Goal: Find specific page/section: Find specific page/section

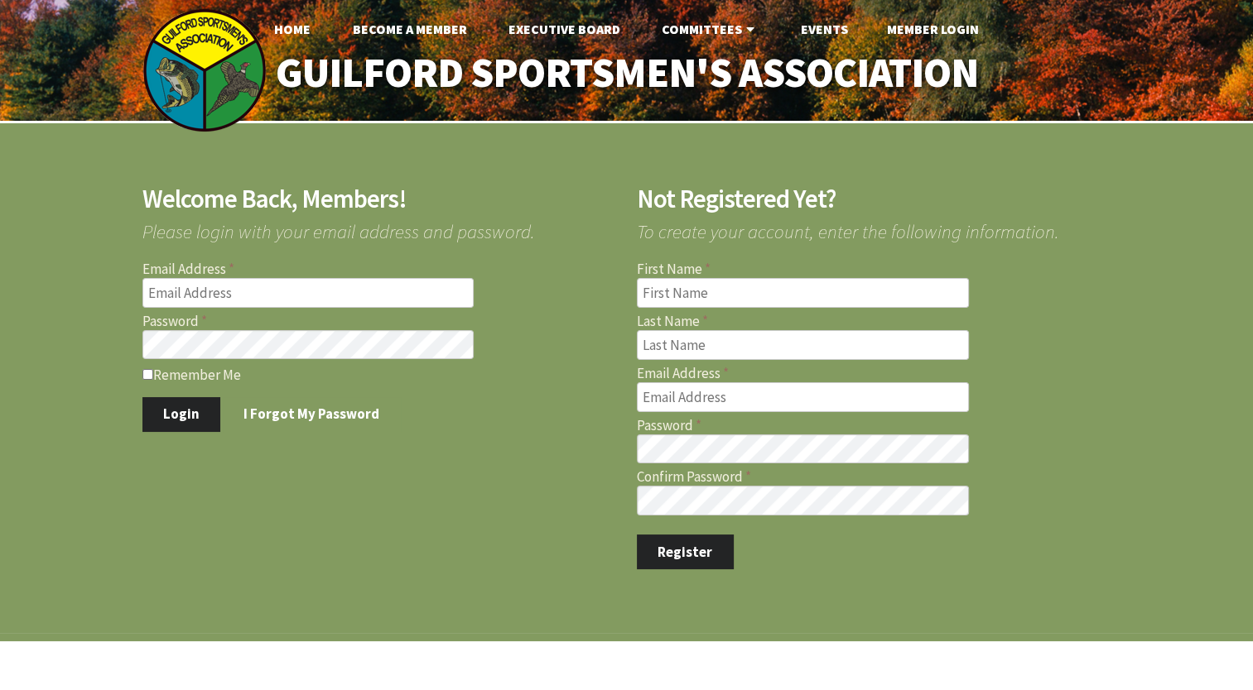
click at [412, 287] on input "Email Address" at bounding box center [308, 293] width 332 height 30
type input "williamlogiodice@yahoo.com"
click at [172, 406] on button "Login" at bounding box center [181, 414] width 79 height 35
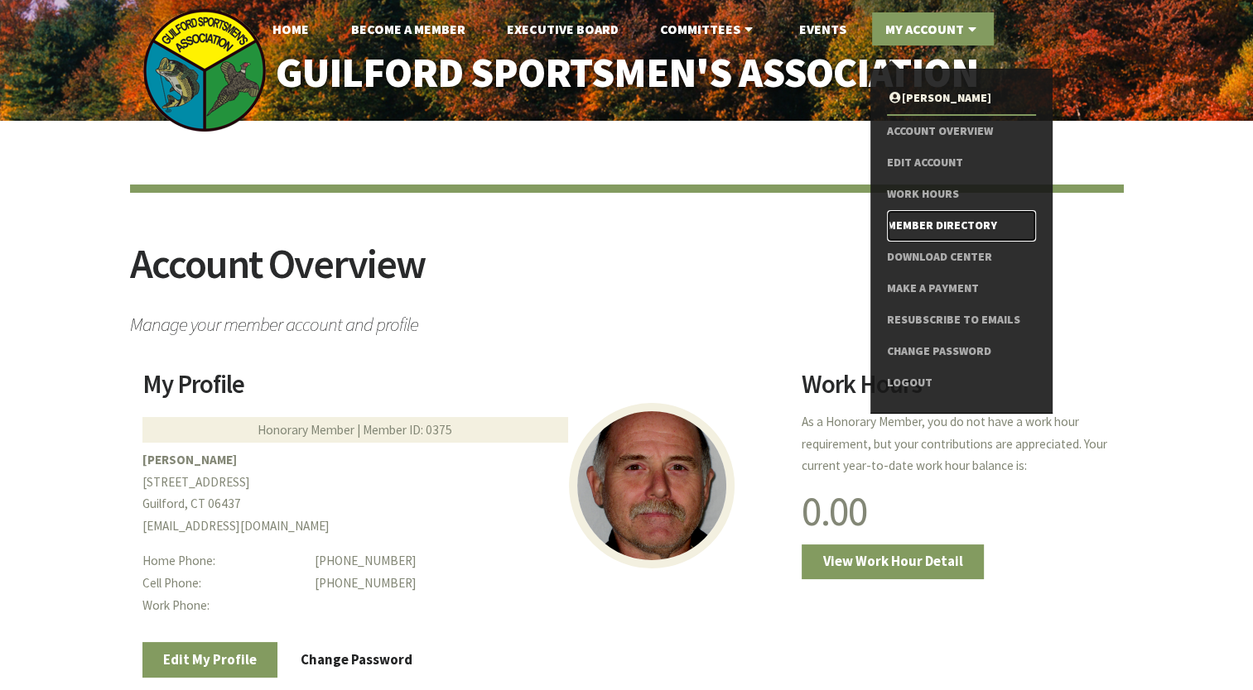
click at [923, 226] on link "Member Directory" at bounding box center [961, 225] width 148 height 31
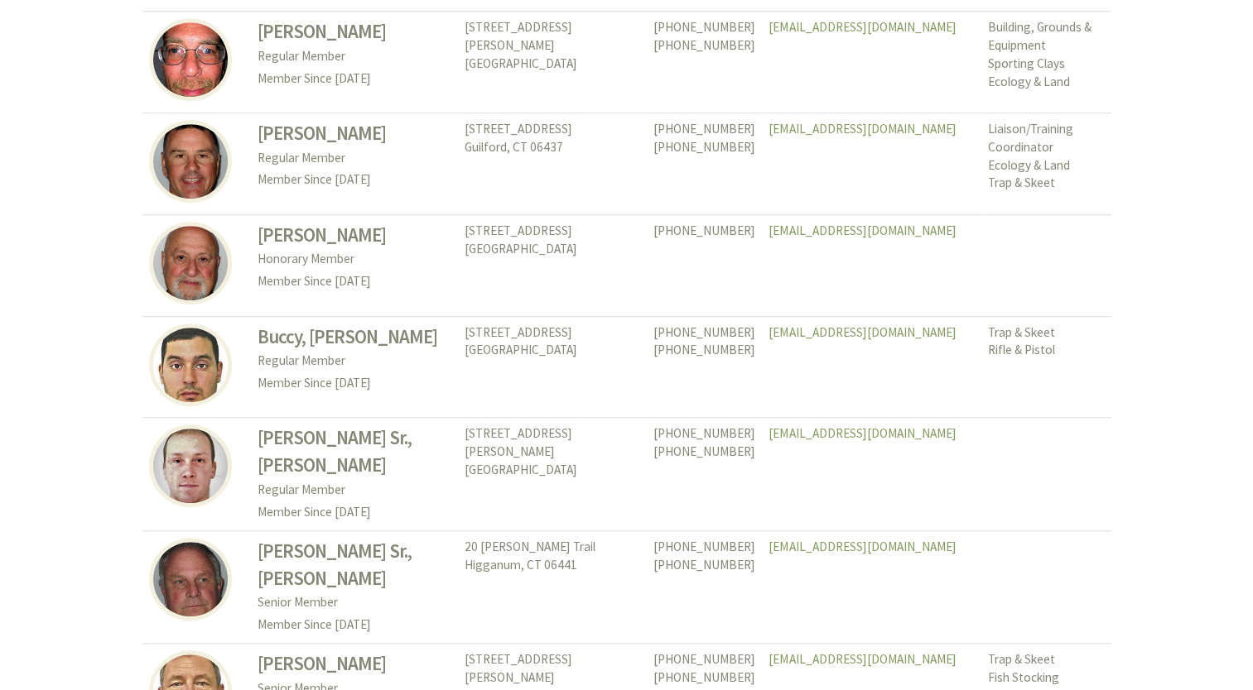
scroll to position [7527, 0]
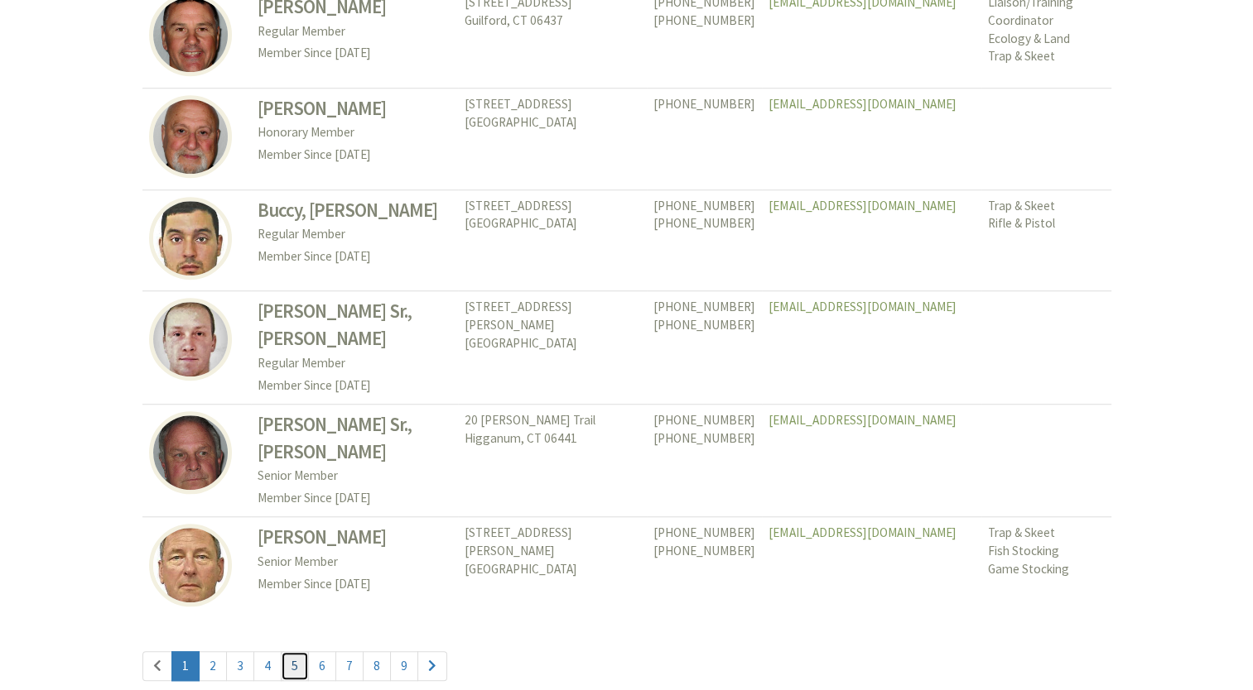
click at [285, 652] on link "5" at bounding box center [295, 667] width 28 height 30
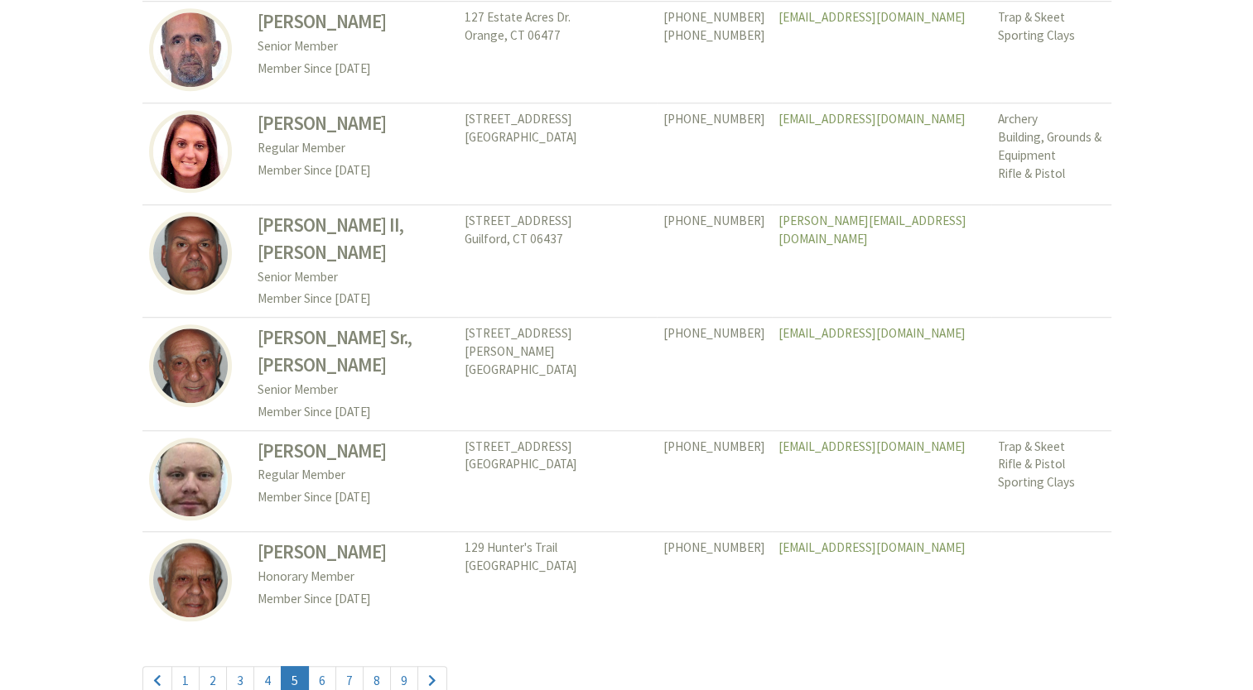
scroll to position [7627, 0]
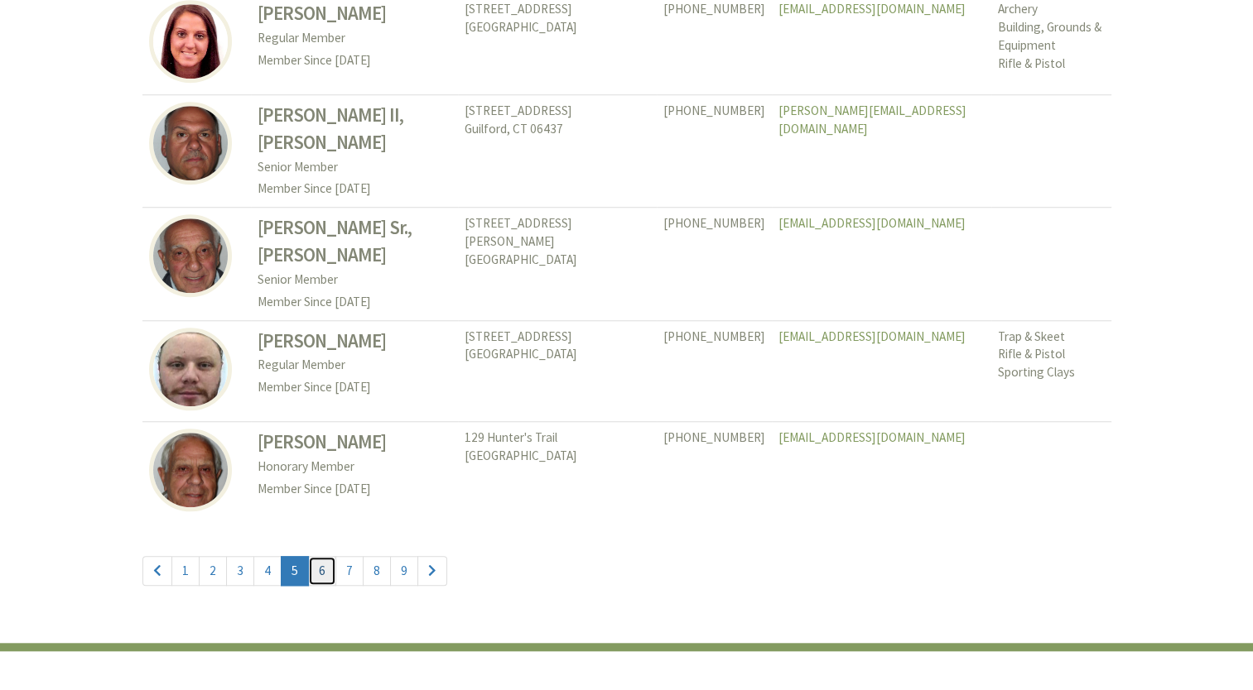
click at [318, 556] on link "6" at bounding box center [322, 571] width 28 height 30
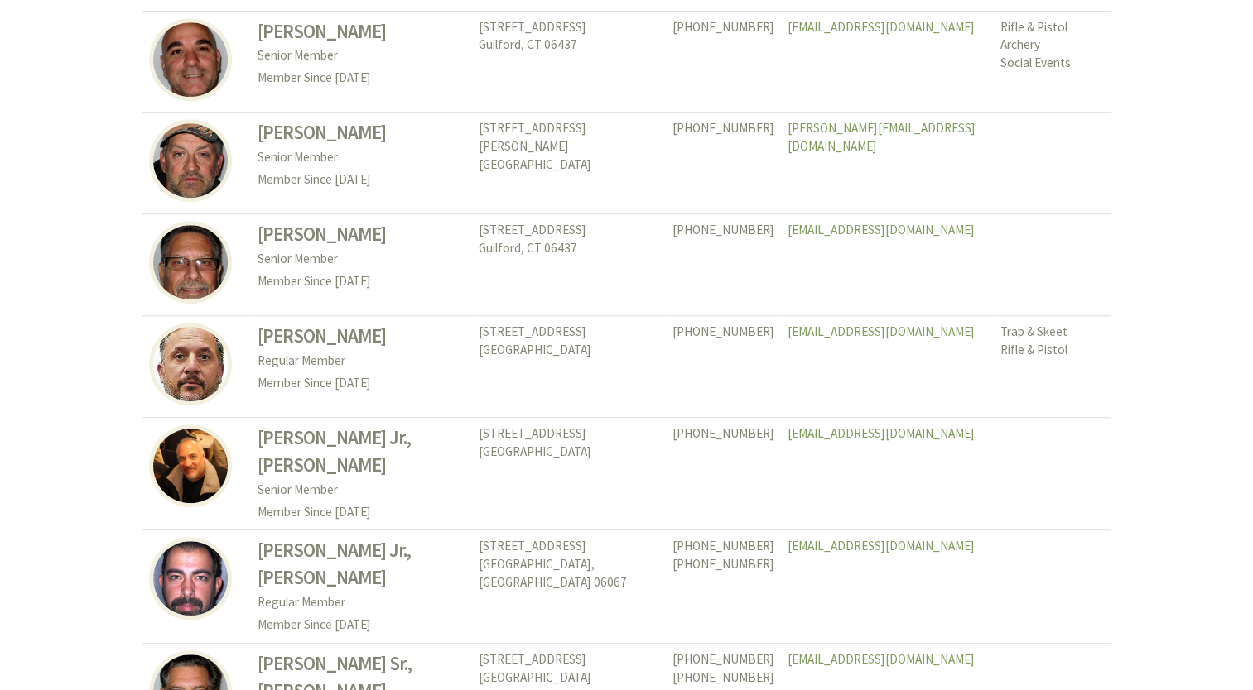
scroll to position [7594, 0]
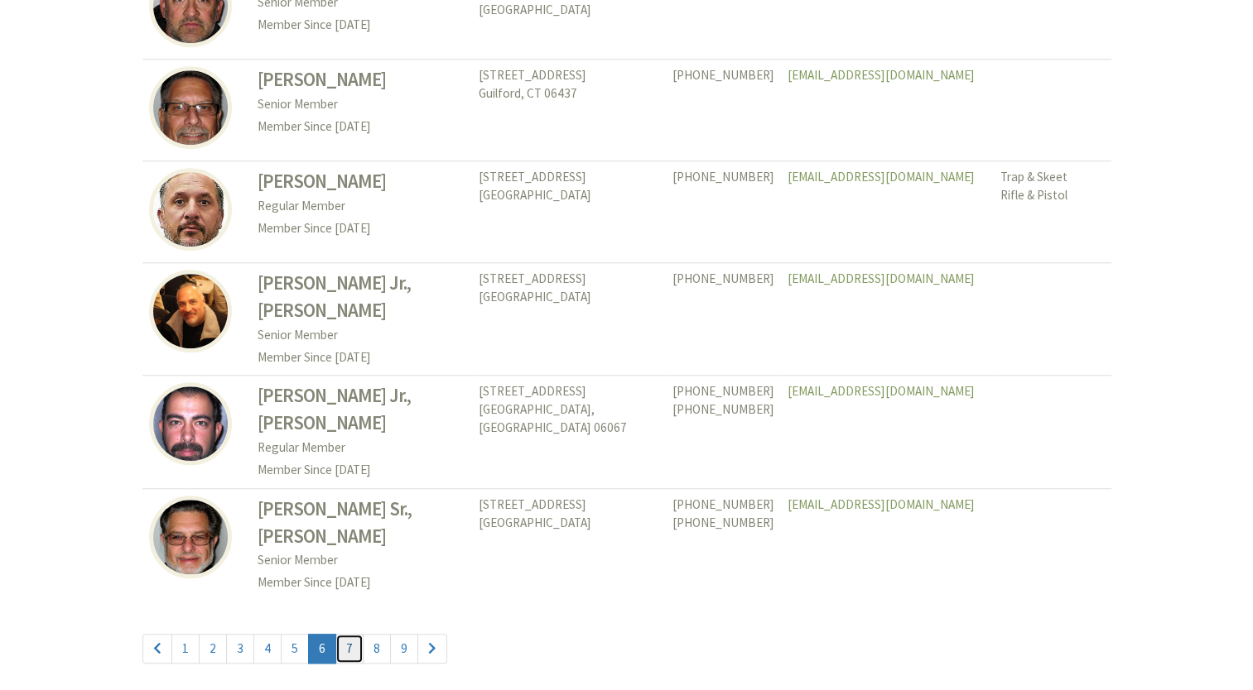
click at [343, 634] on link "7" at bounding box center [349, 649] width 28 height 30
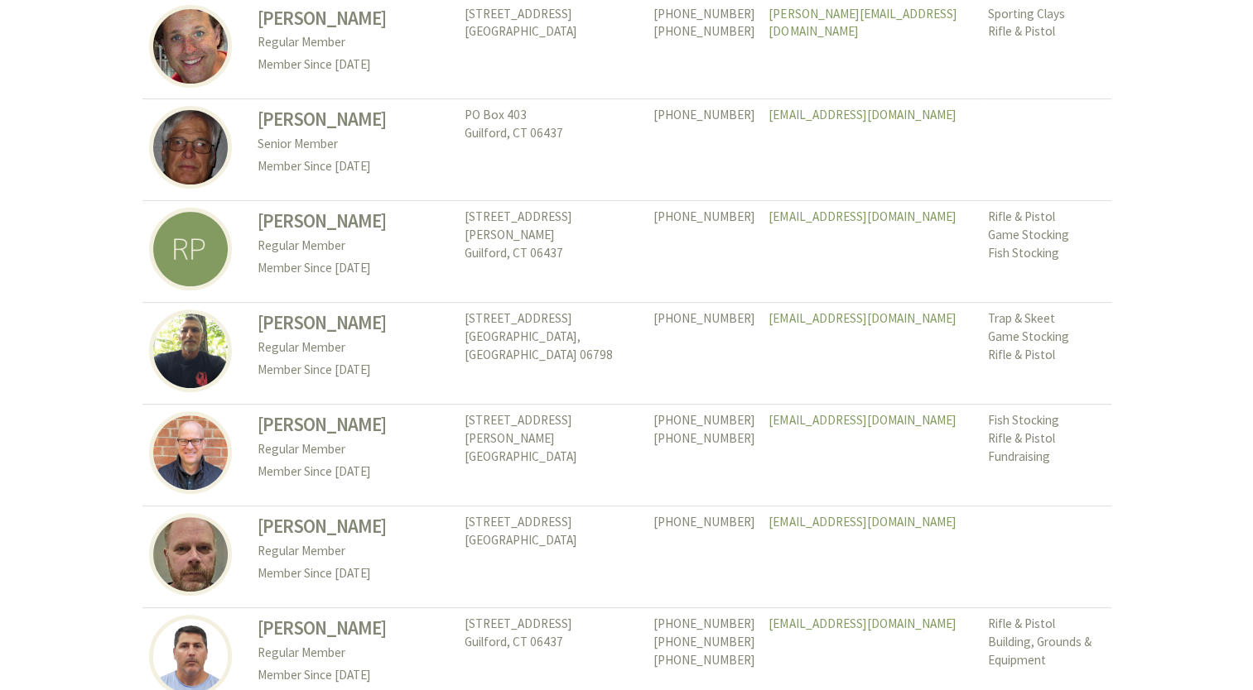
scroll to position [506, 0]
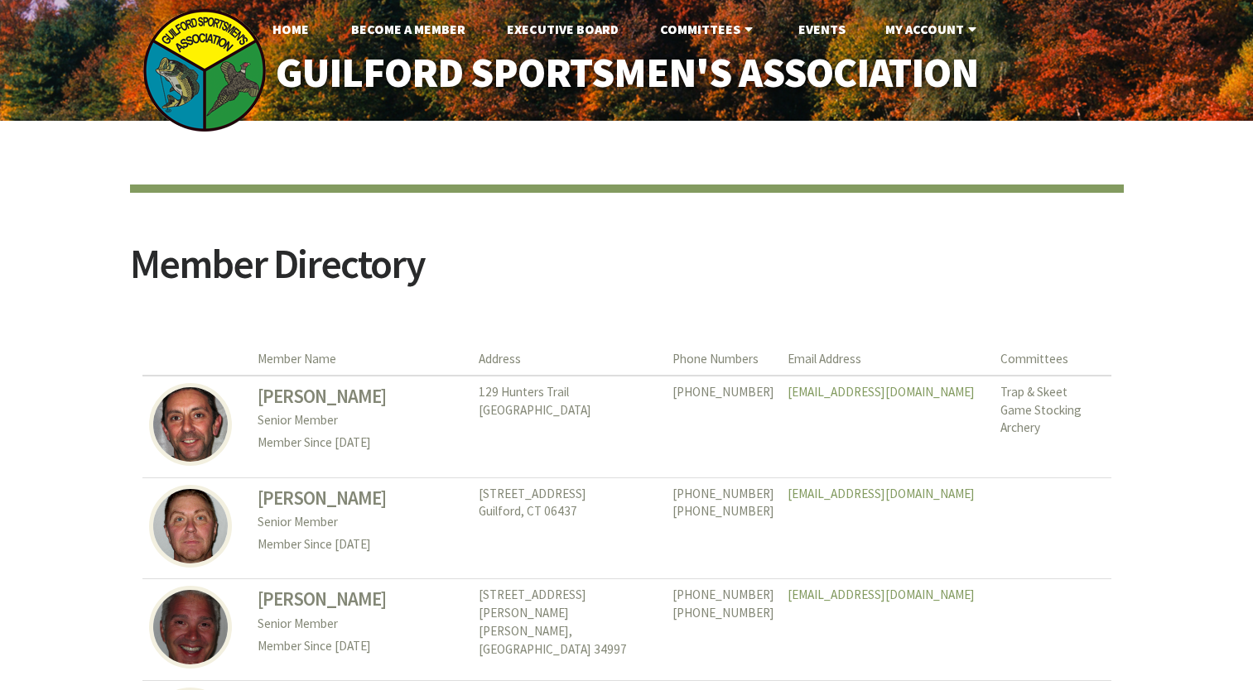
scroll to position [7594, 0]
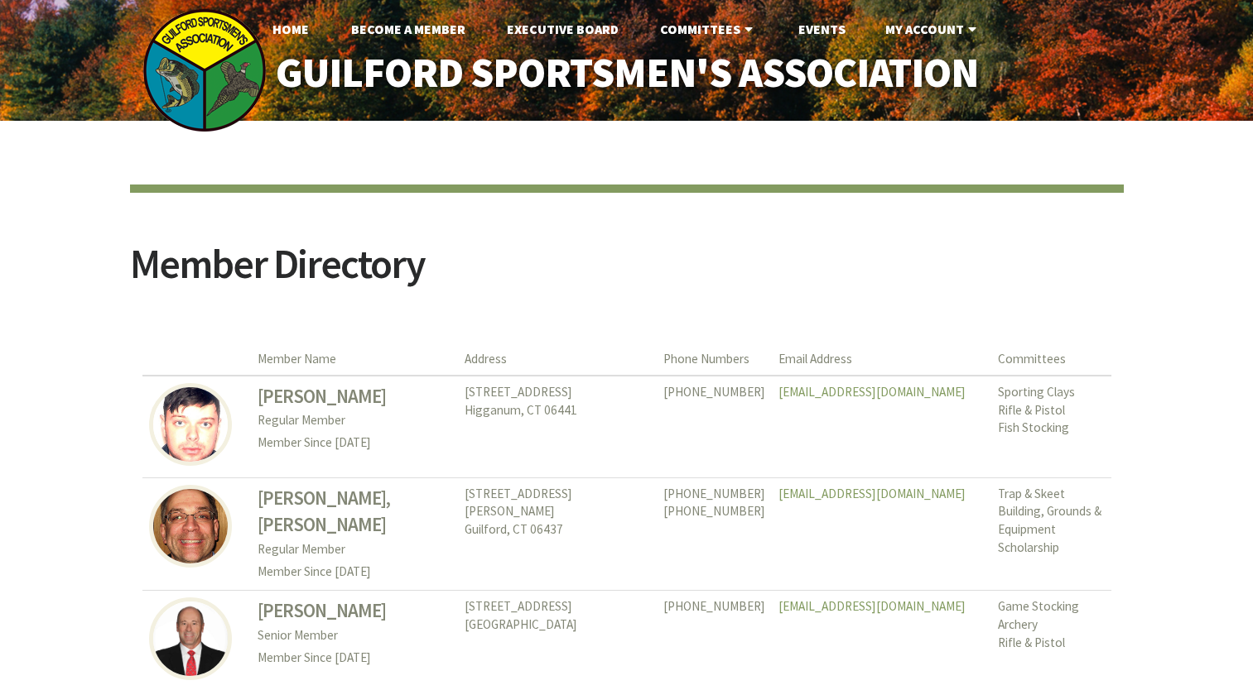
scroll to position [7627, 0]
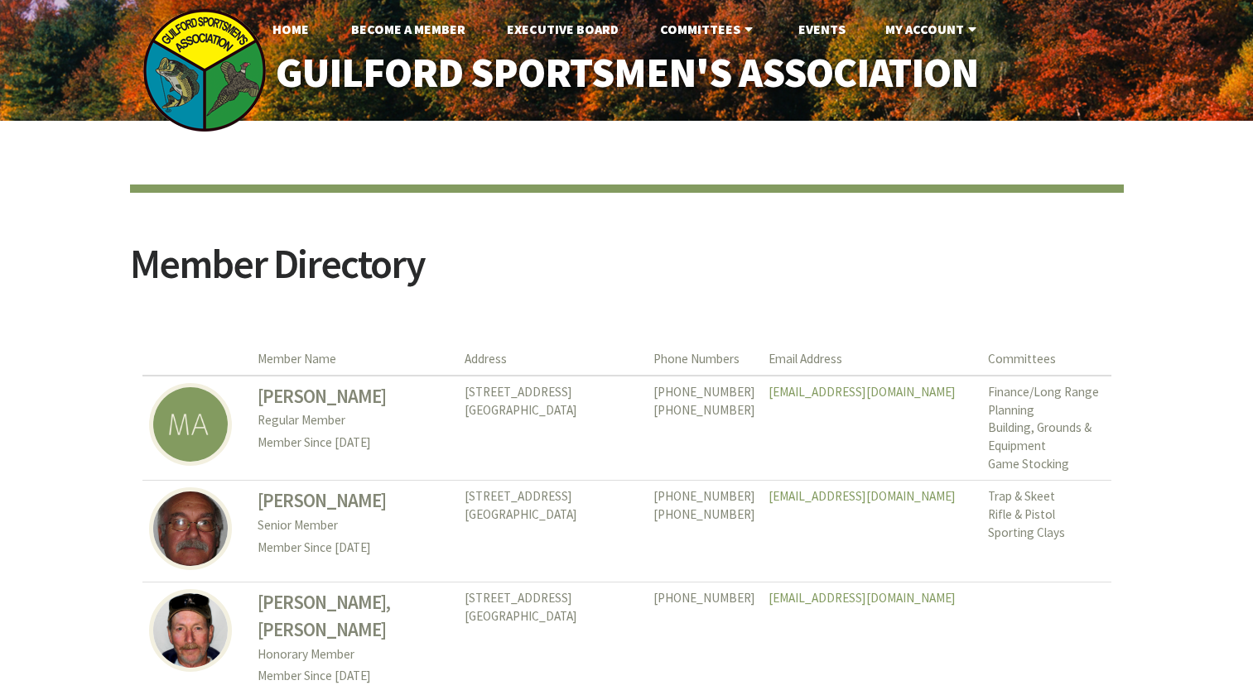
scroll to position [7527, 0]
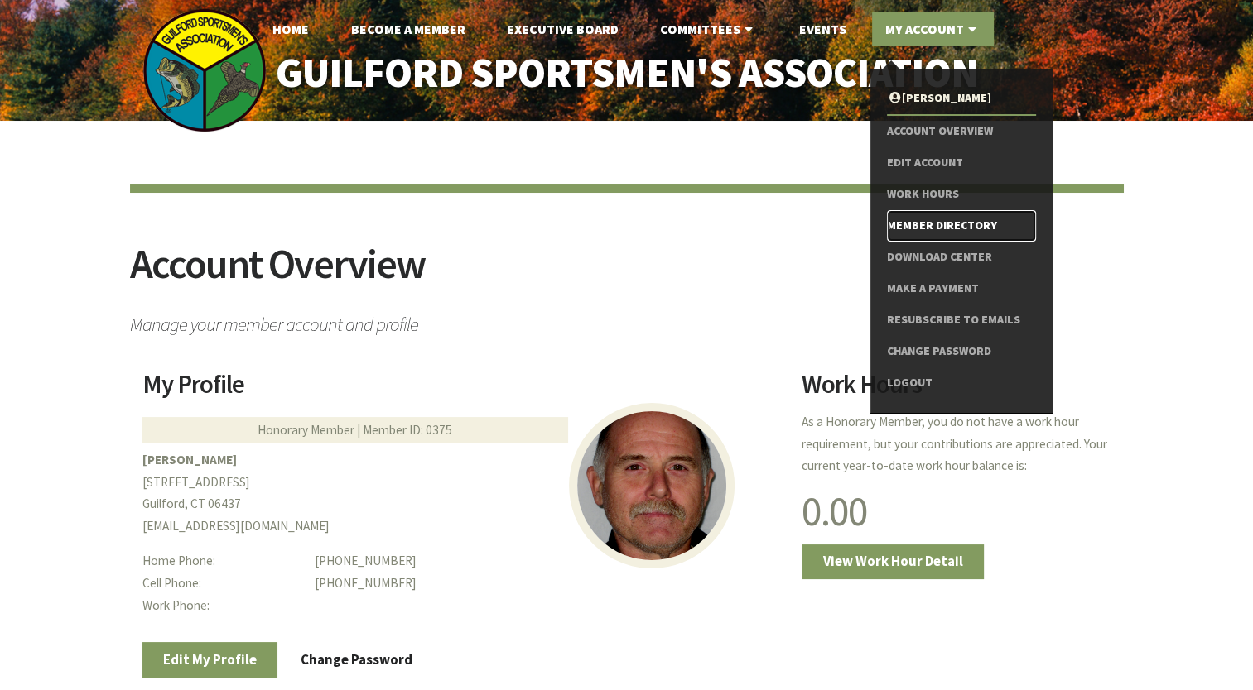
click at [927, 221] on link "Member Directory" at bounding box center [961, 225] width 148 height 31
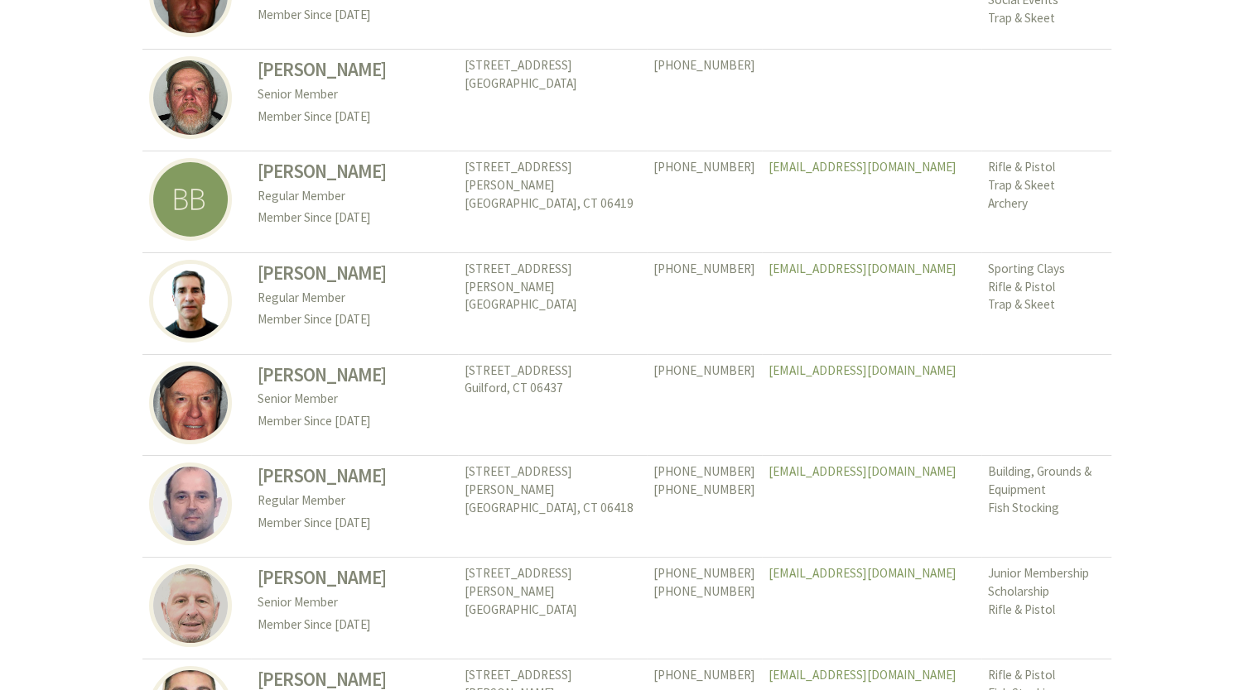
scroll to position [7379, 0]
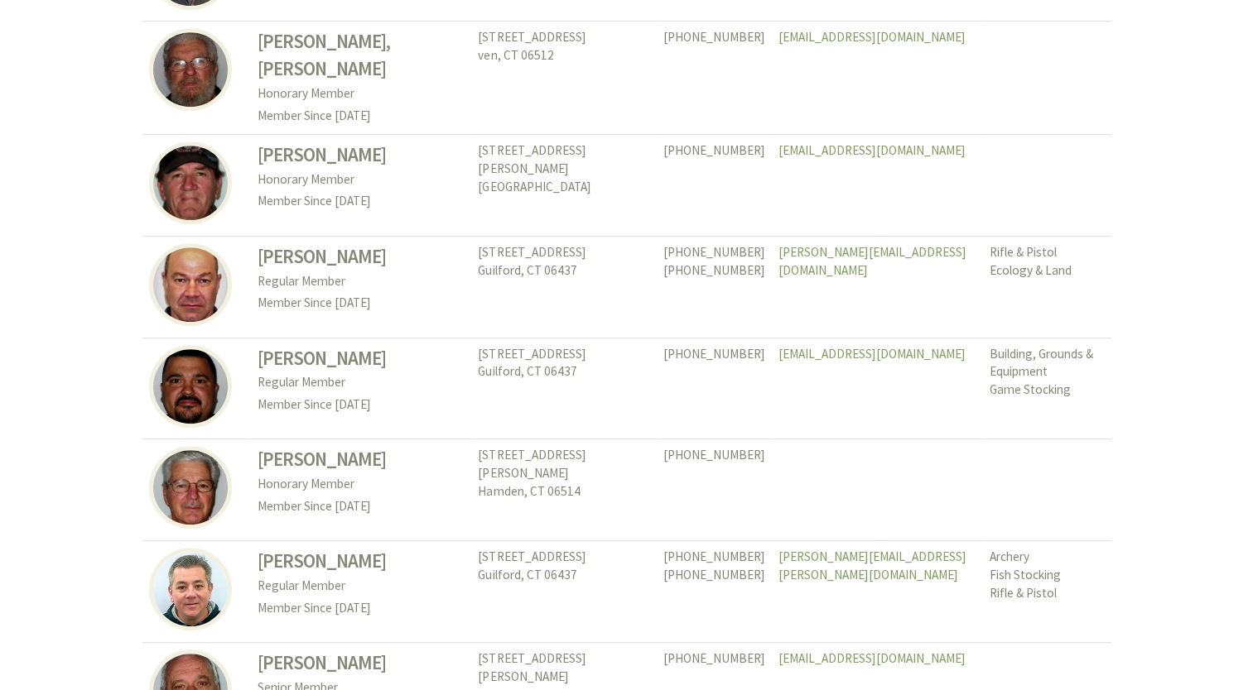
scroll to position [7692, 0]
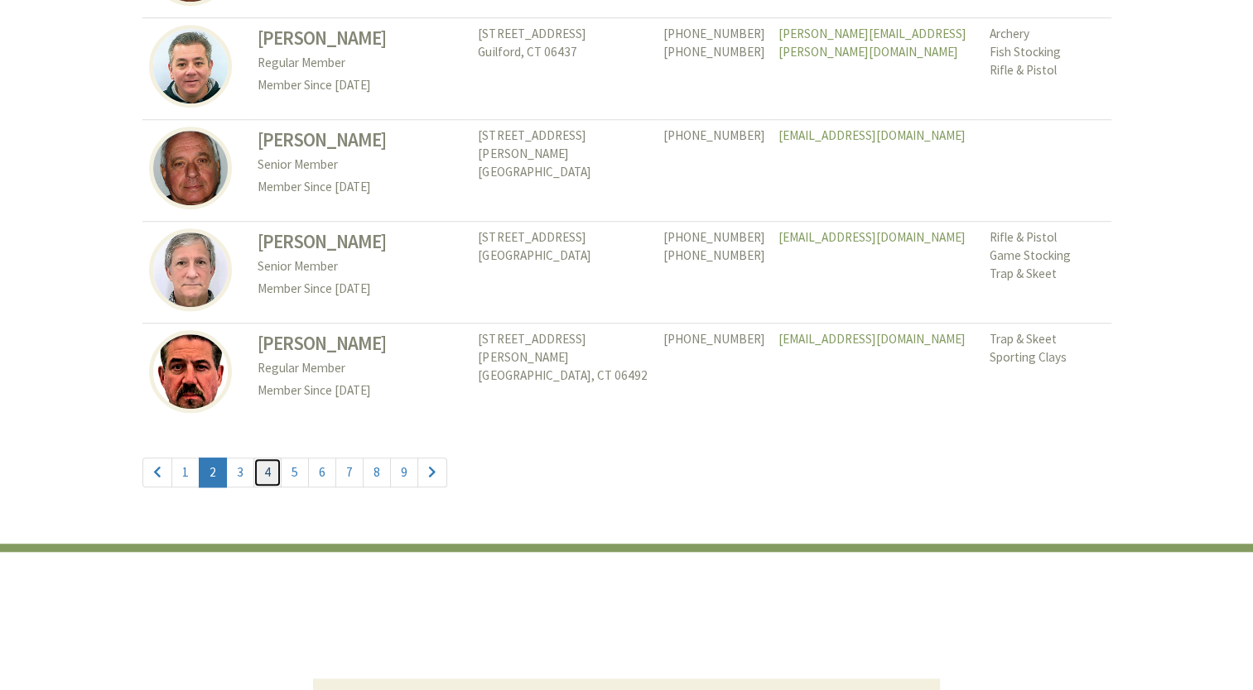
click at [264, 458] on link "4" at bounding box center [267, 473] width 28 height 30
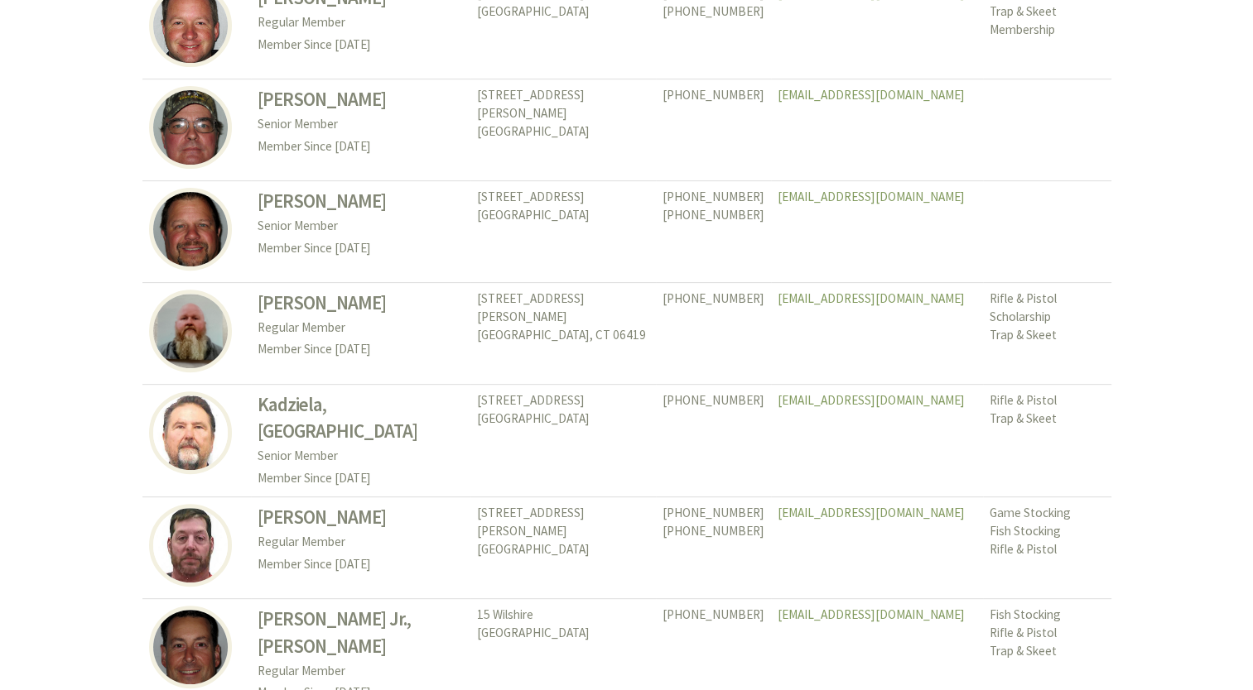
scroll to position [7725, 0]
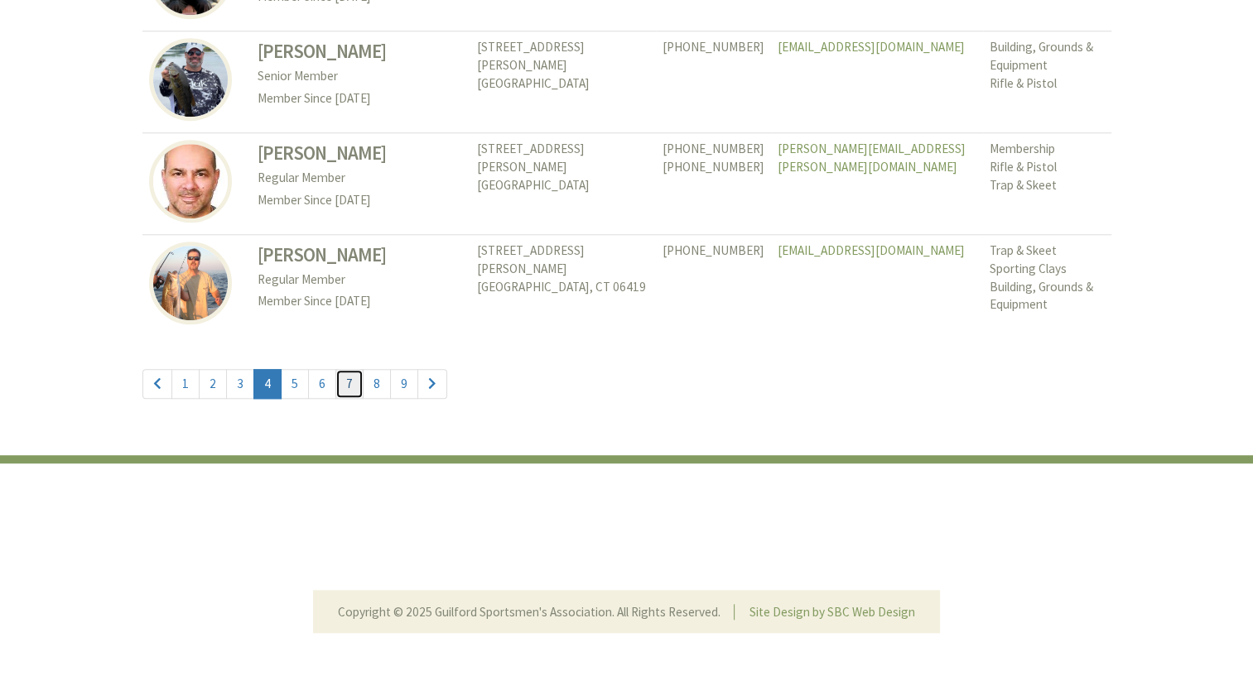
click at [344, 383] on link "7" at bounding box center [349, 384] width 28 height 30
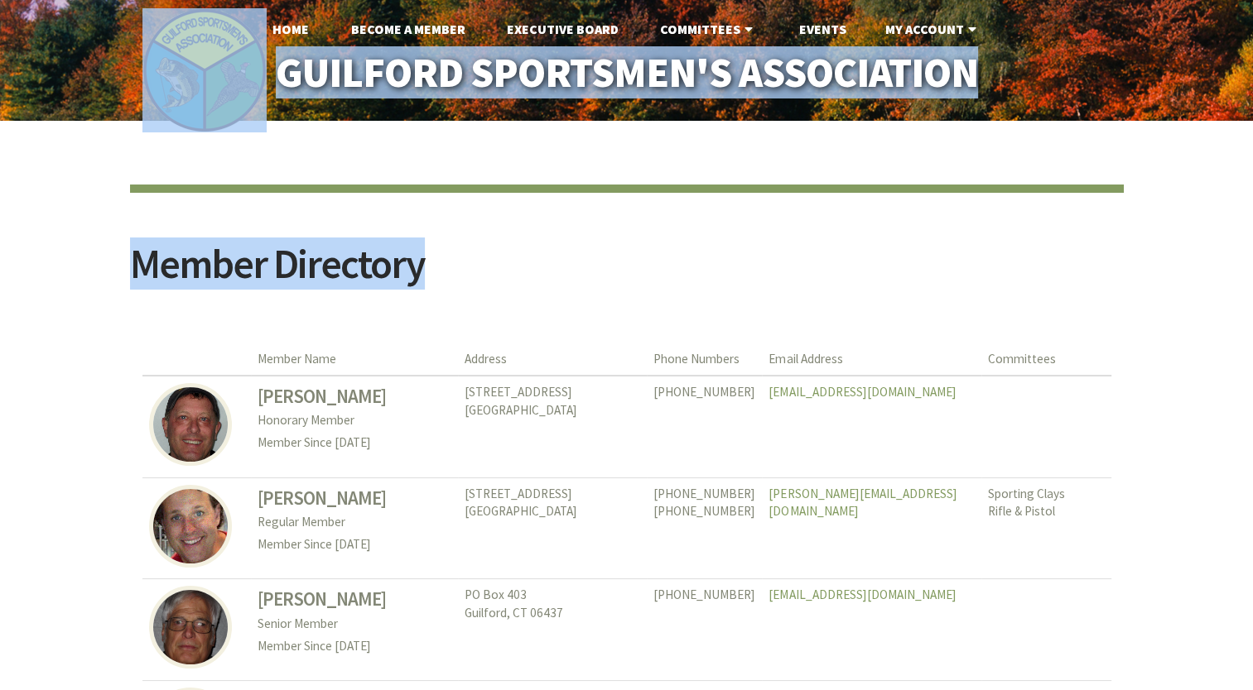
drag, startPoint x: 1248, startPoint y: 40, endPoint x: 1248, endPoint y: 211, distance: 171.4
drag, startPoint x: 1248, startPoint y: 211, endPoint x: 1193, endPoint y: 147, distance: 84.5
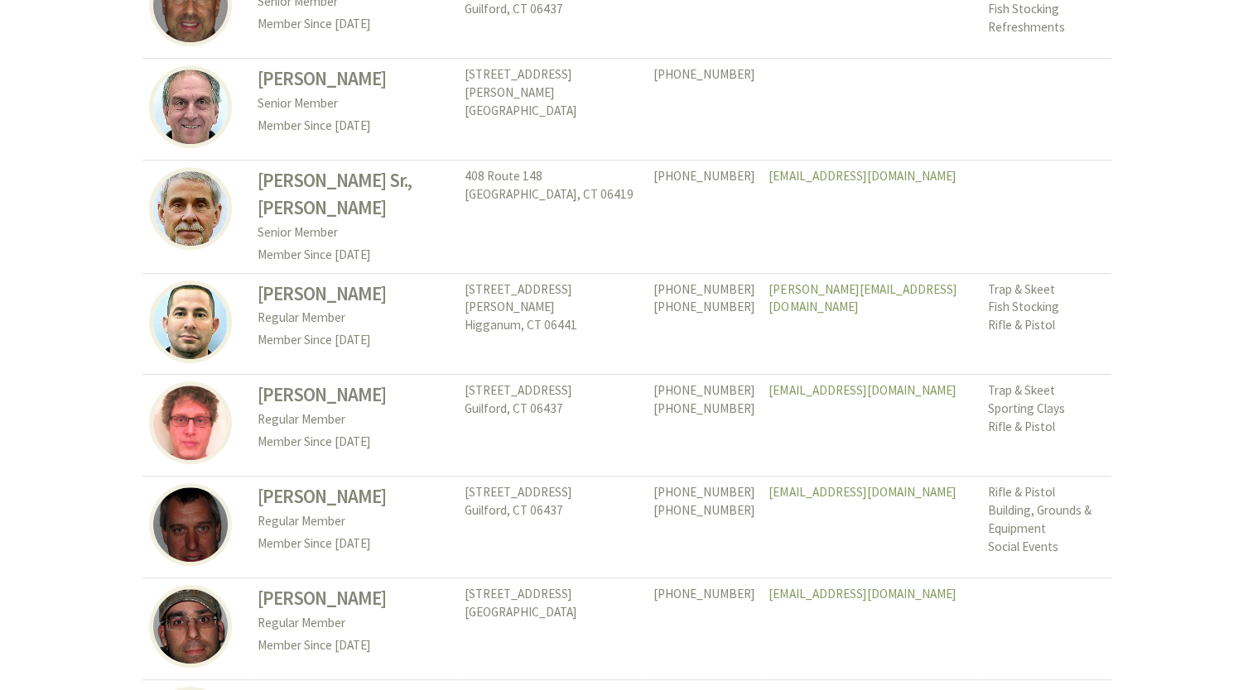
scroll to position [7692, 0]
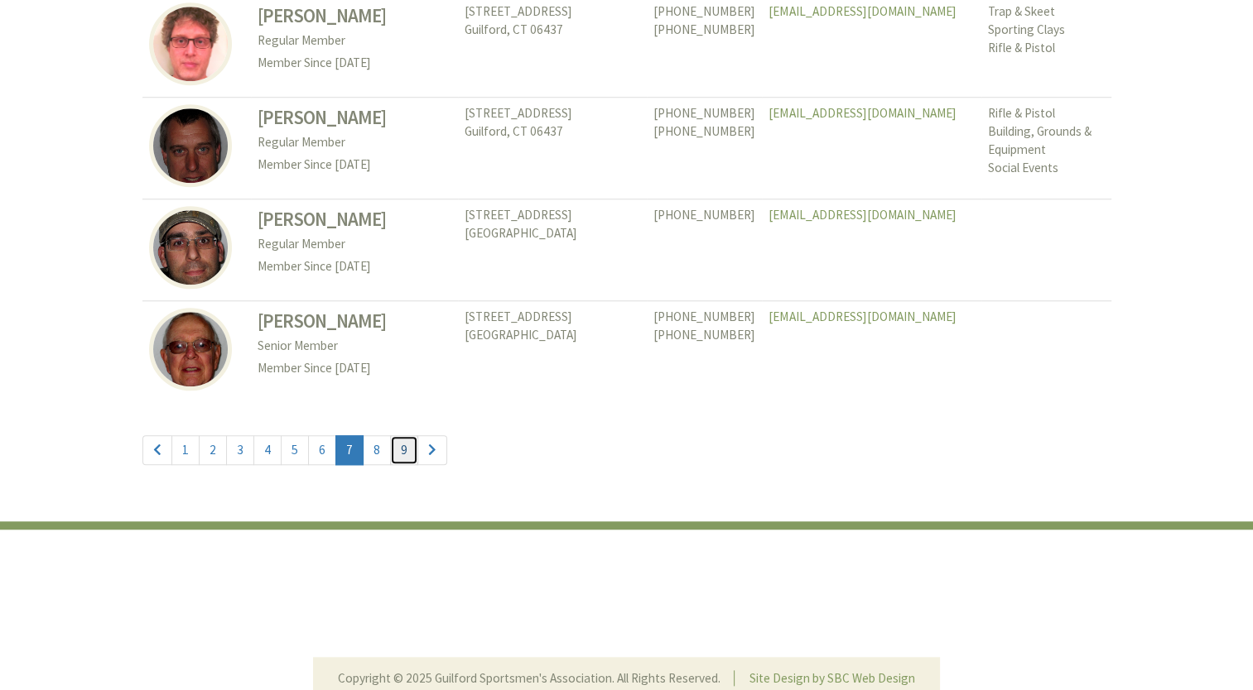
click at [398, 435] on link "9" at bounding box center [404, 450] width 28 height 30
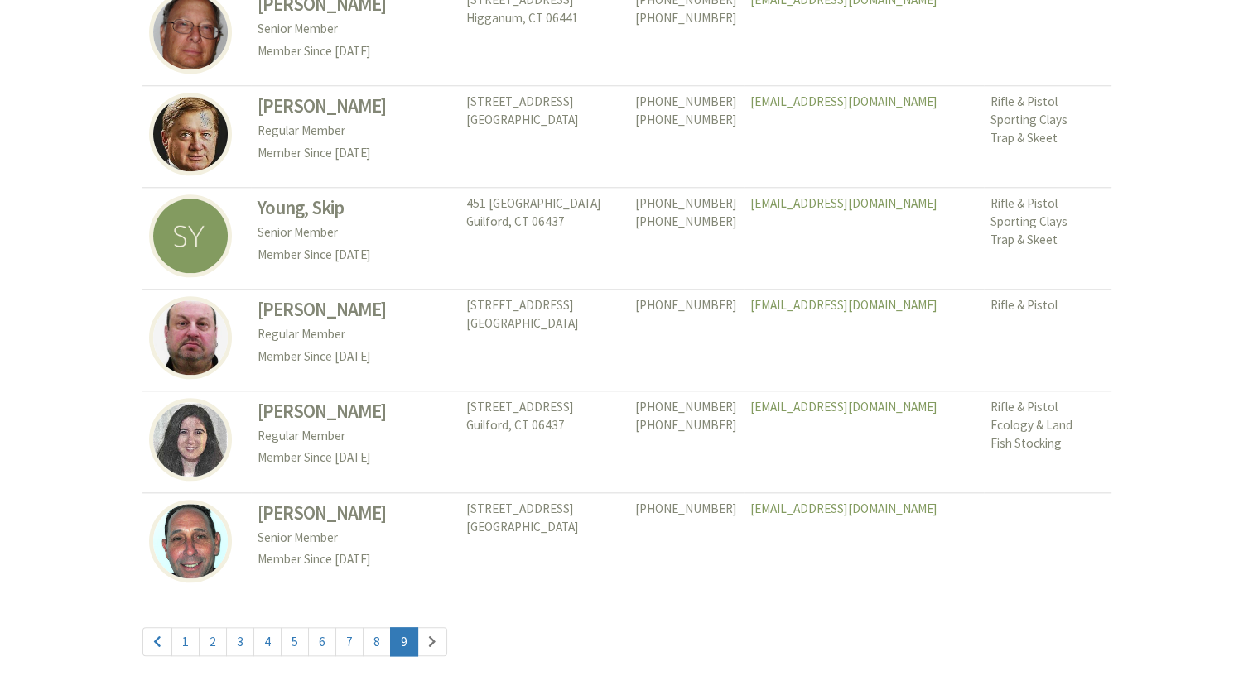
scroll to position [1671, 0]
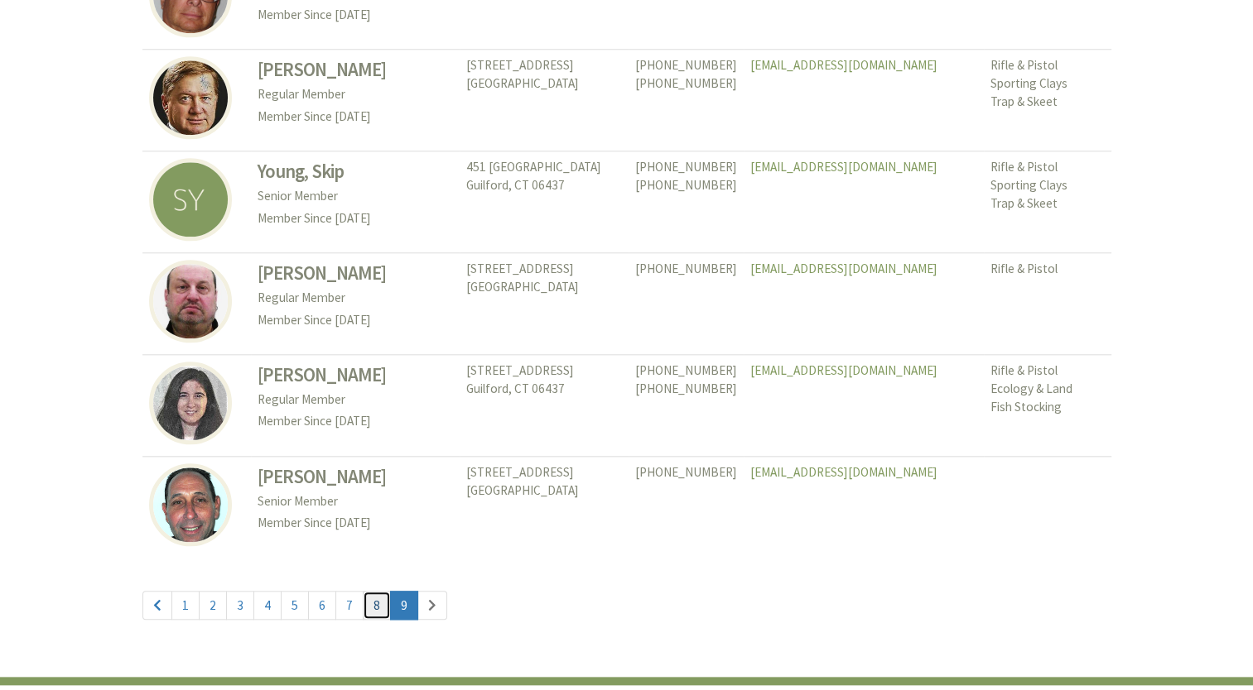
click at [374, 591] on link "8" at bounding box center [377, 606] width 28 height 30
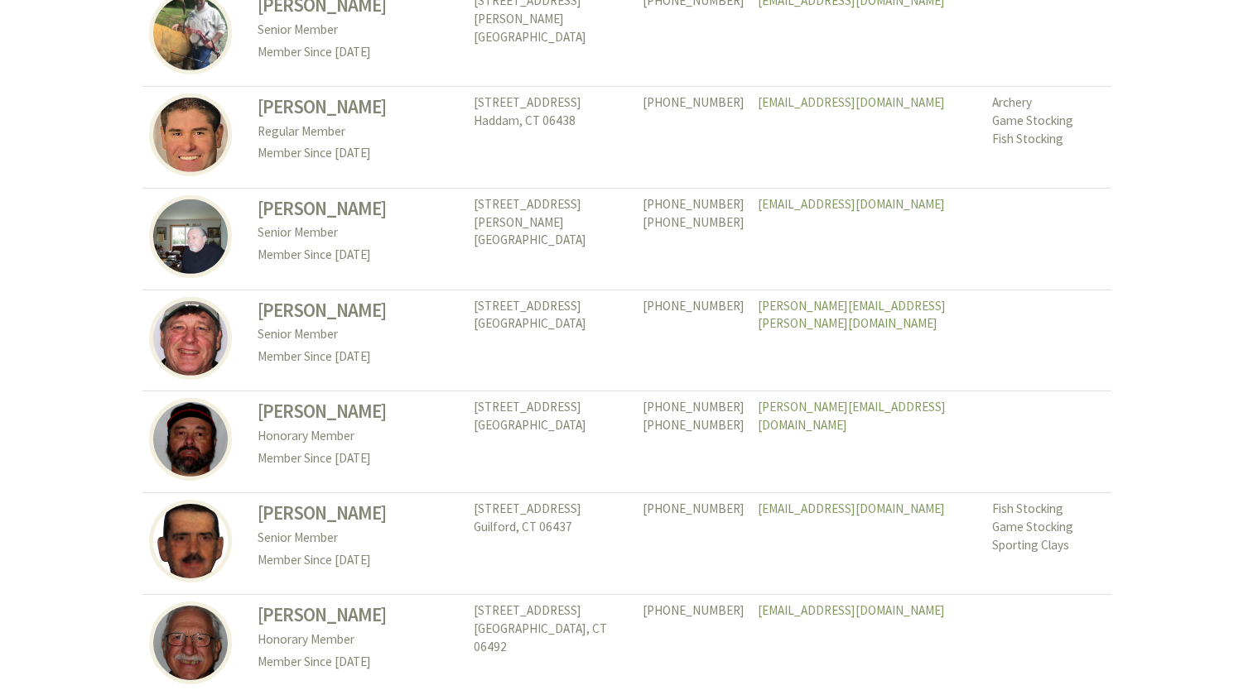
scroll to position [5073, 0]
